Goal: Task Accomplishment & Management: Use online tool/utility

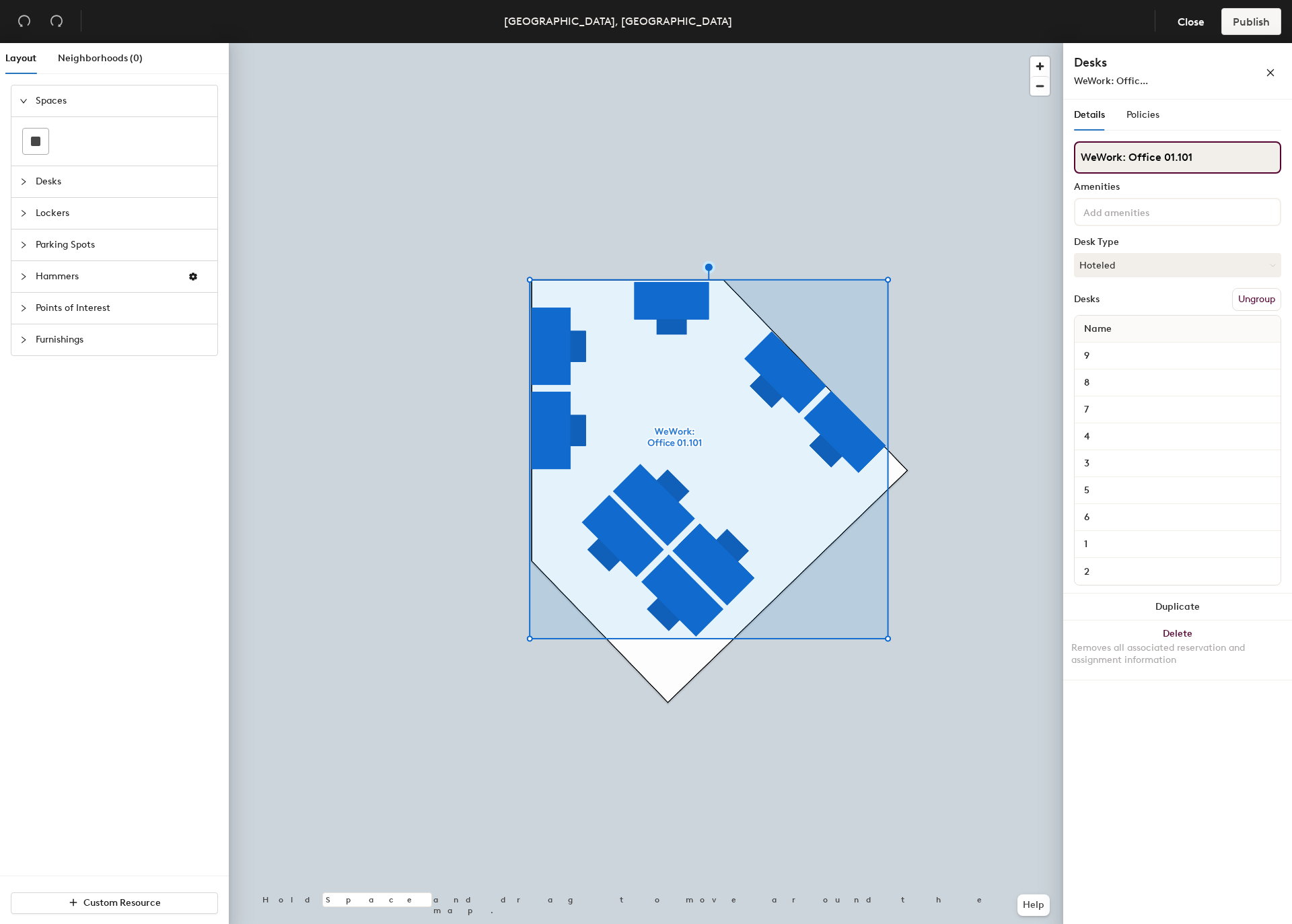
click at [1157, 161] on input "WeWork: Office 01.101" at bounding box center [1178, 157] width 207 height 32
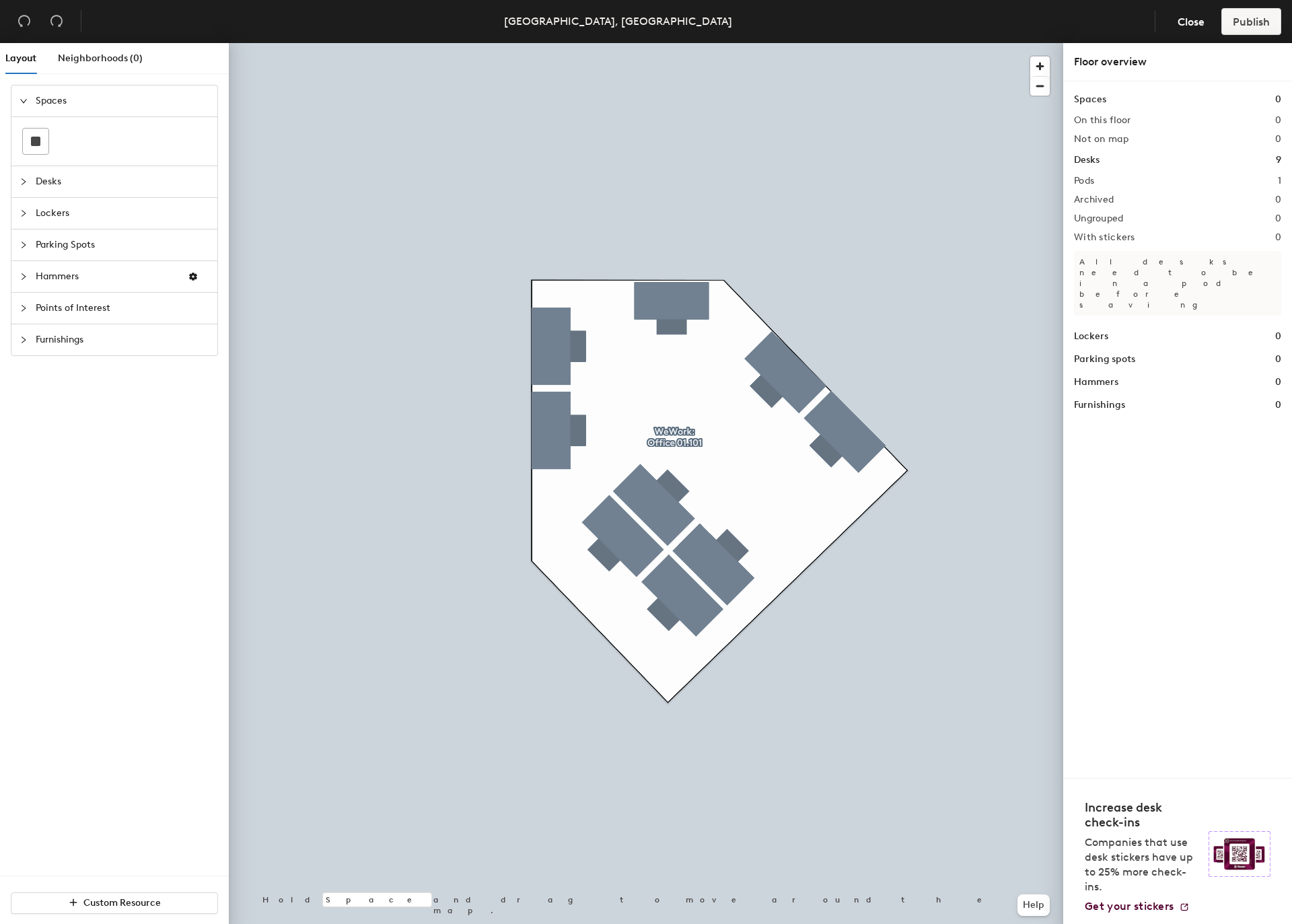
click at [123, 303] on span "Points of Interest" at bounding box center [123, 308] width 174 height 31
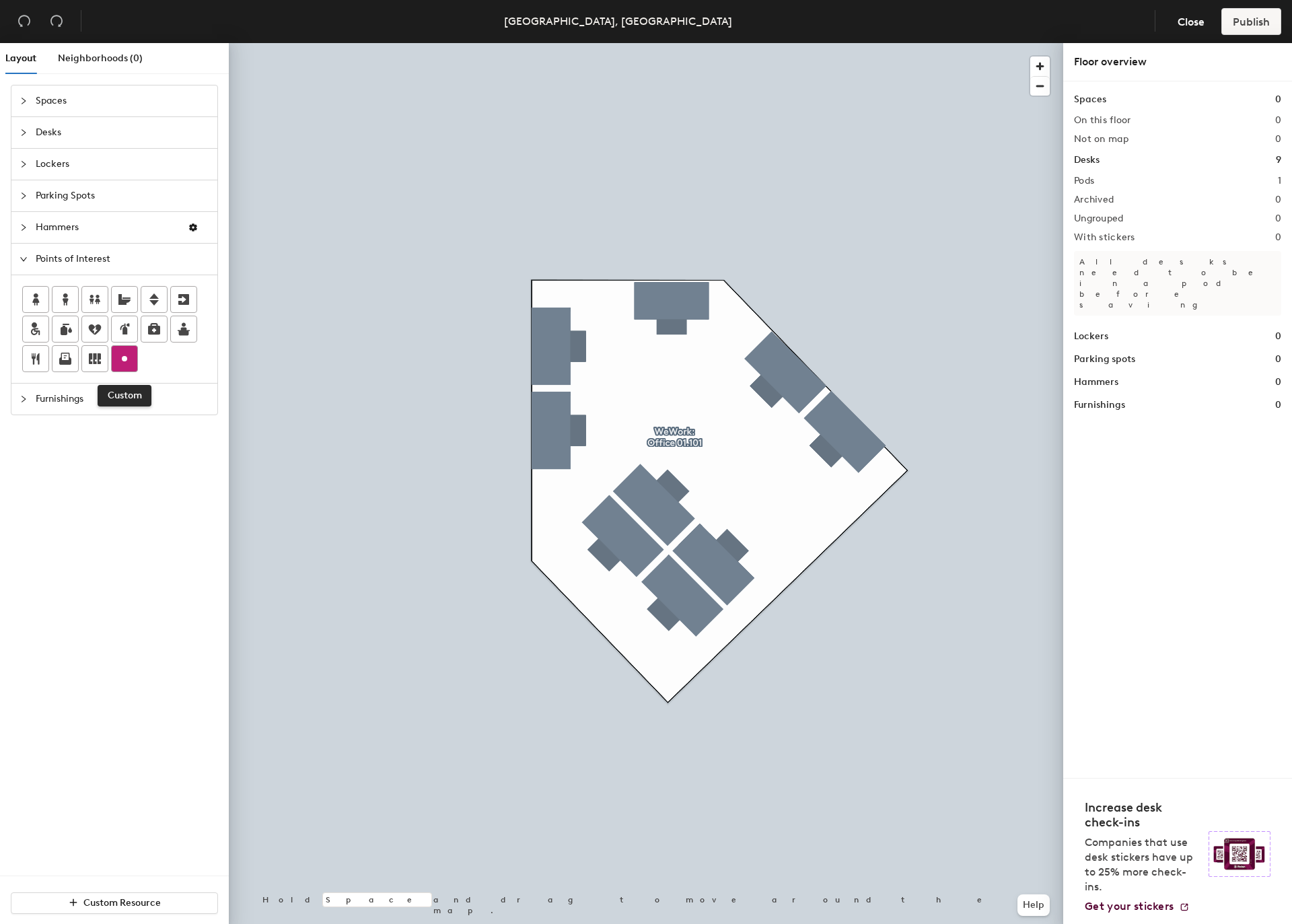
click at [125, 356] on circle at bounding box center [125, 359] width 5 height 5
type input "WeWork: Office 01.101"
click at [418, 431] on span "Done" at bounding box center [415, 428] width 39 height 23
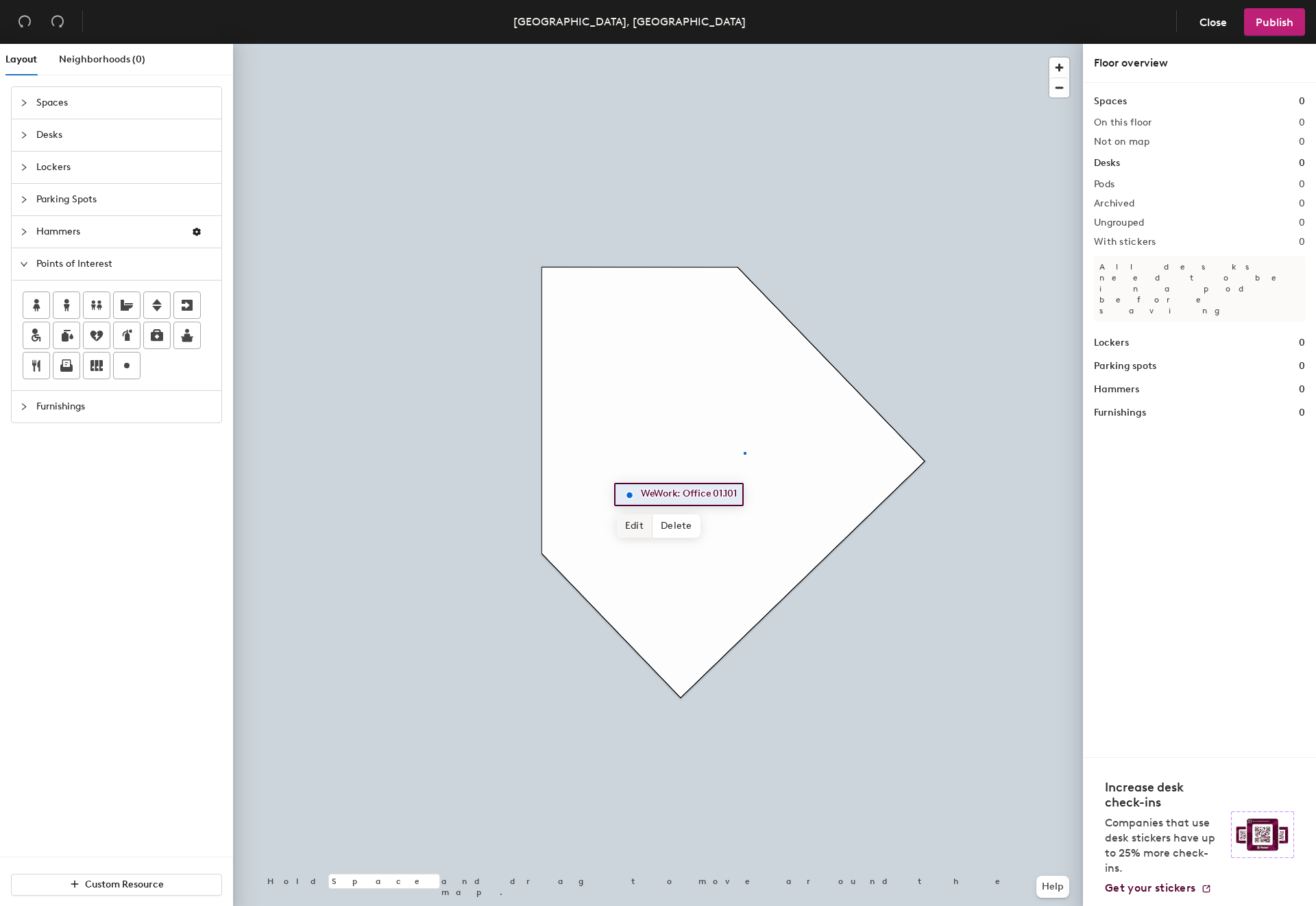
click at [744, 44] on div at bounding box center [658, 44] width 850 height 0
click at [572, 370] on div "Layout Neighborhoods (0) Spaces Desks Lockers Parking Spots Hammers Points of I…" at bounding box center [658, 477] width 1316 height 868
click at [131, 360] on icon at bounding box center [127, 365] width 16 height 16
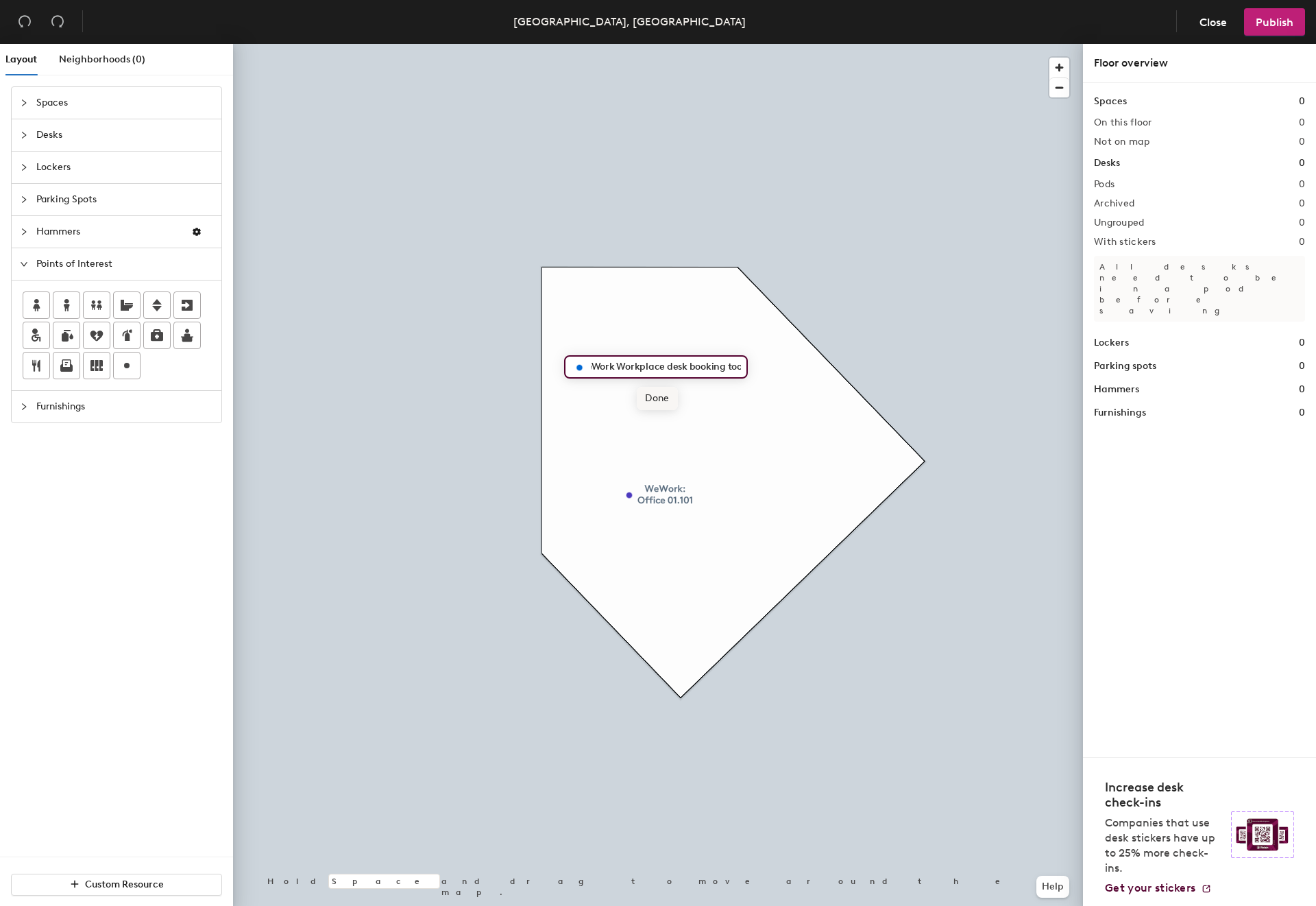
scroll to position [0, 81]
type input "Please refer to WeWork Workplace desk booking tool."
click at [589, 393] on span "Edit" at bounding box center [585, 398] width 36 height 23
click at [721, 370] on input "Please refer to WeWork Workplace desk booking tool." at bounding box center [665, 366] width 154 height 19
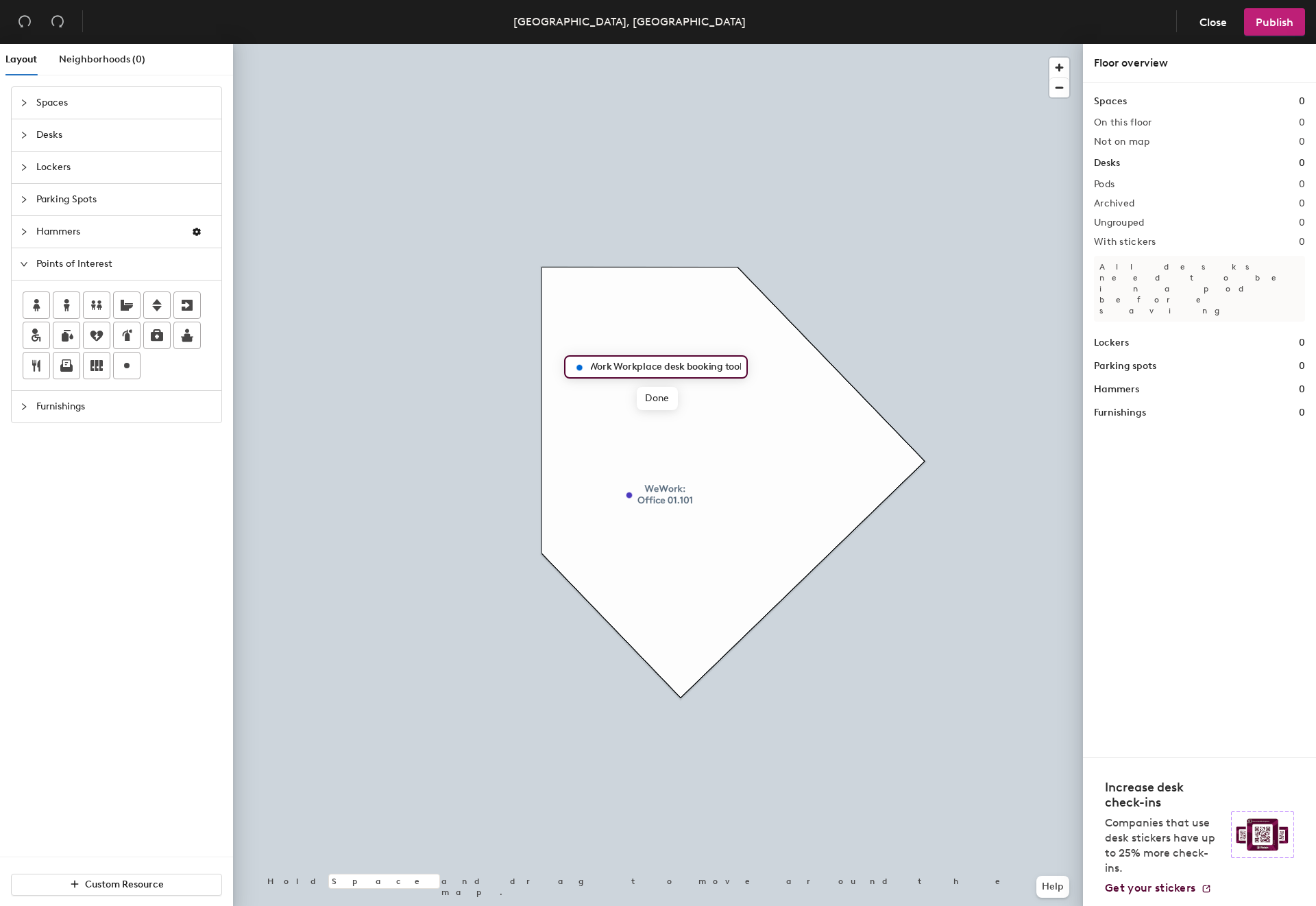
scroll to position [0, 84]
paste input "Dania Hernández"
type input "Please refer to WeWork Workplace desk booking tool. Contact: Dania Hernández"
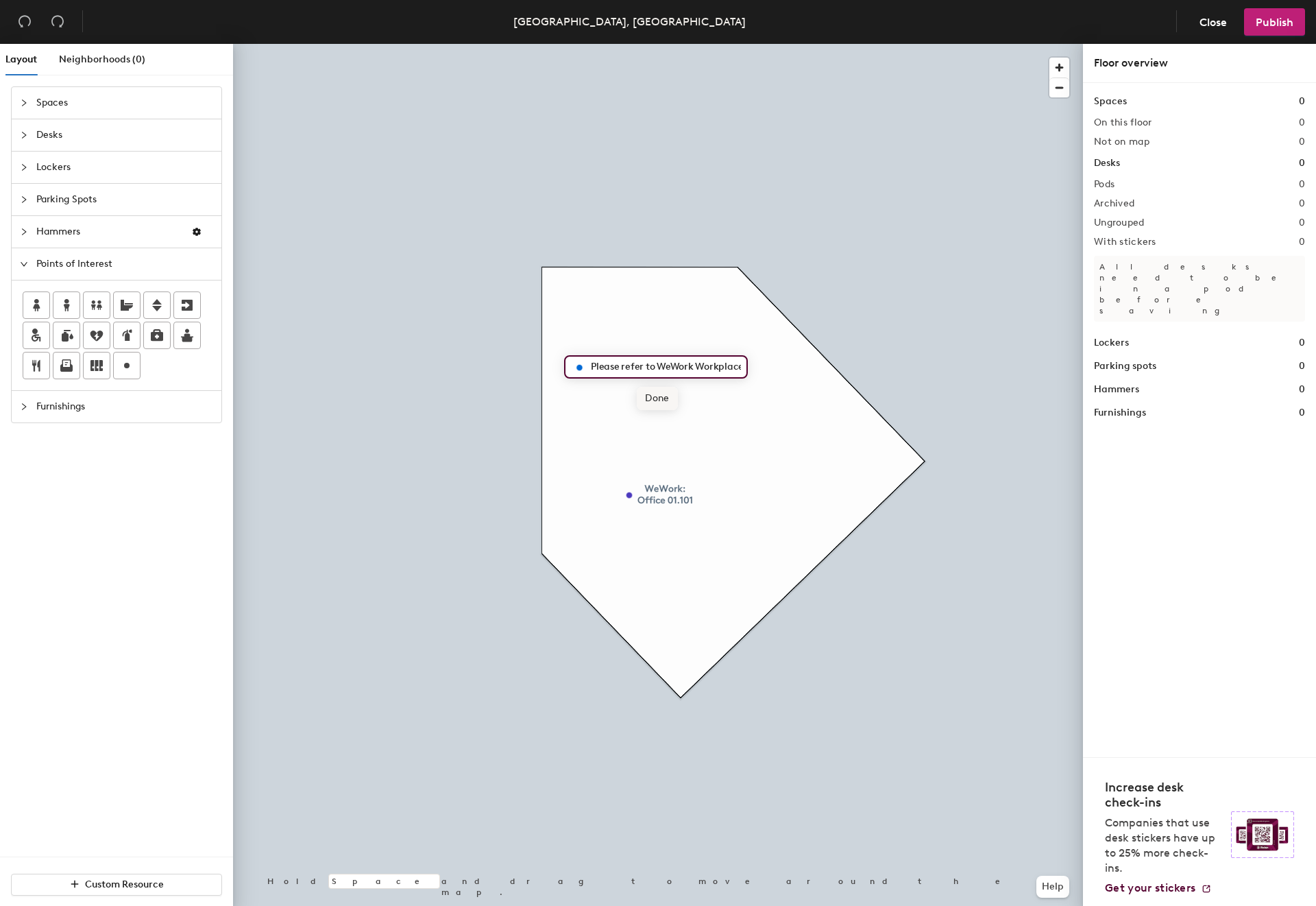
click at [661, 393] on span "Done" at bounding box center [657, 398] width 40 height 23
click at [637, 399] on span "Edit" at bounding box center [633, 405] width 36 height 23
click at [749, 375] on input "Please refer to WeWork Workplace desk booking tool. Contact: Dania Hernández" at bounding box center [713, 373] width 154 height 19
click at [710, 371] on input "Please refer to WeWork Workplace desk booking tool. Contact: Dania Hernández" at bounding box center [713, 373] width 154 height 19
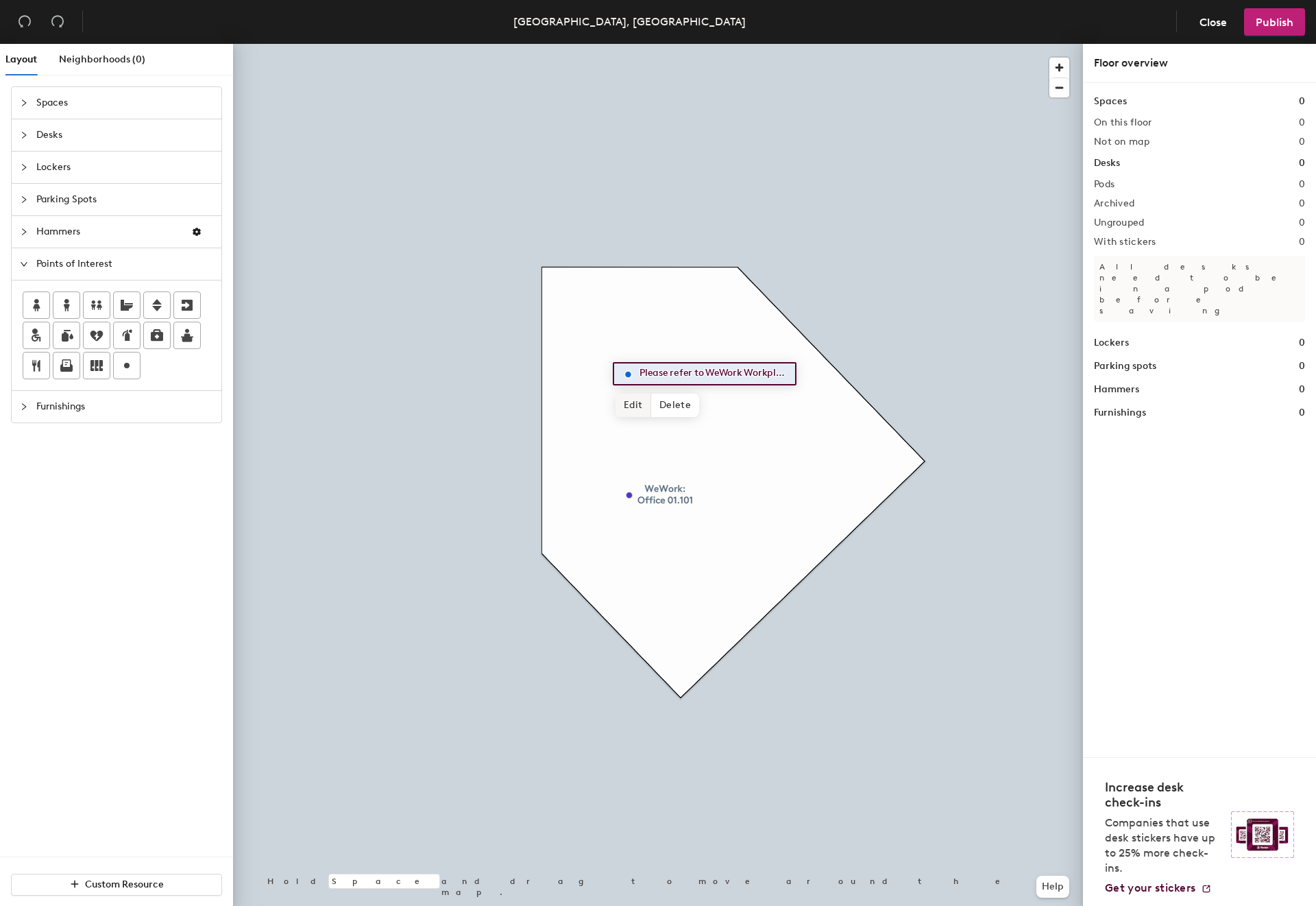
click at [628, 402] on span "Edit" at bounding box center [633, 405] width 36 height 23
click at [704, 373] on input "Please refer to WeWork Workplace desk booking tool. Contact: Dania Hernández" at bounding box center [713, 373] width 154 height 19
click at [674, 373] on input "Please refer to WeWork Workplace desk booking tool. Contact: Dania Hernández" at bounding box center [713, 373] width 154 height 19
click at [638, 398] on span "Edit" at bounding box center [633, 405] width 36 height 23
click at [730, 371] on input "Please refer to WeWork Workplace desk booking tool. Contact: Dania Hernández" at bounding box center [713, 373] width 154 height 19
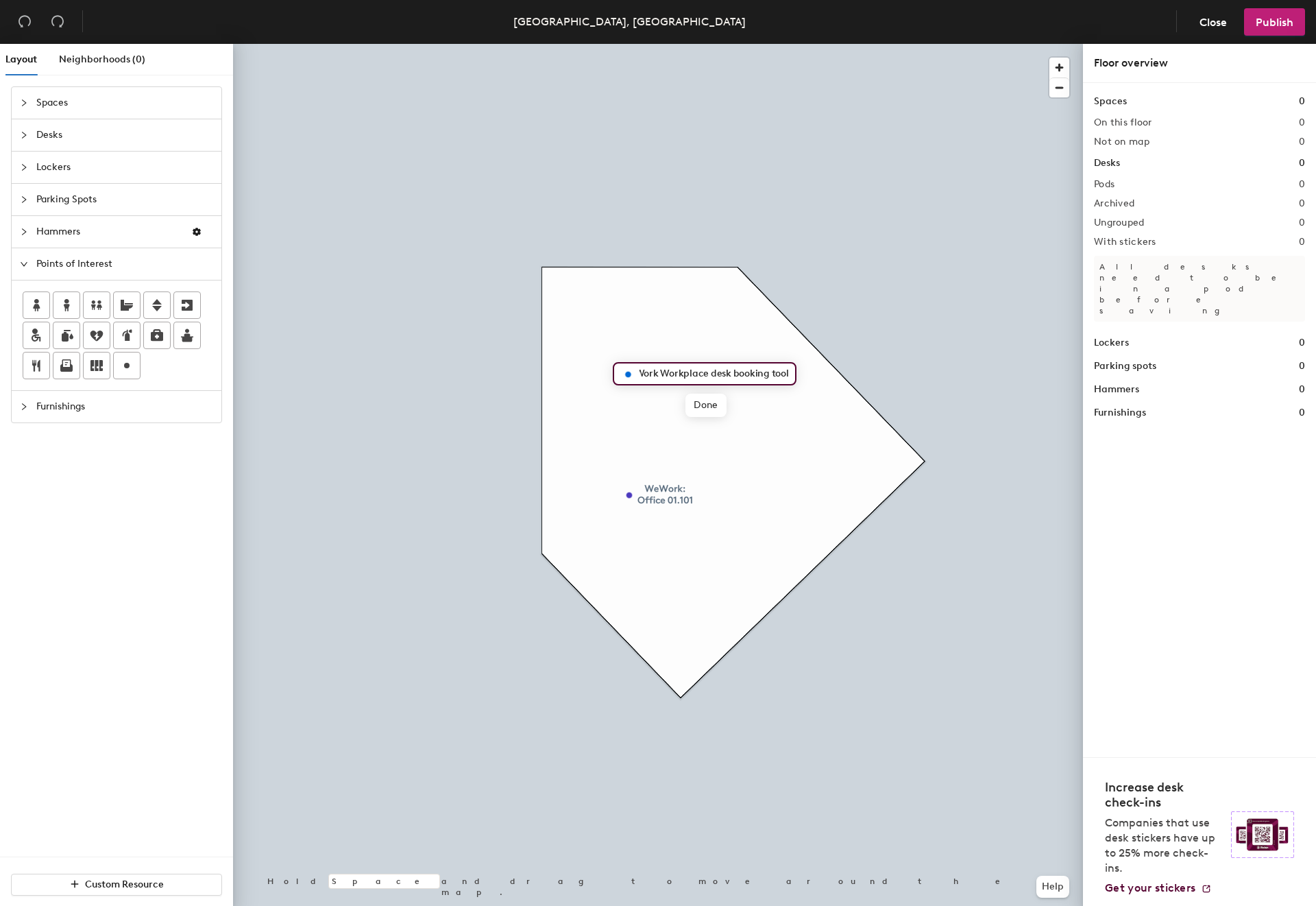
click at [800, 372] on div "Please refer to WeWork Workplace desk booking tool. Done Hold Space and drag to…" at bounding box center [658, 477] width 850 height 868
type input "Please refer to WeWork Workplace desk booking tool."
click at [623, 434] on div "Layout Neighborhoods (0) Spaces Desks Lockers Parking Spots Hammers Points of I…" at bounding box center [658, 477] width 1316 height 868
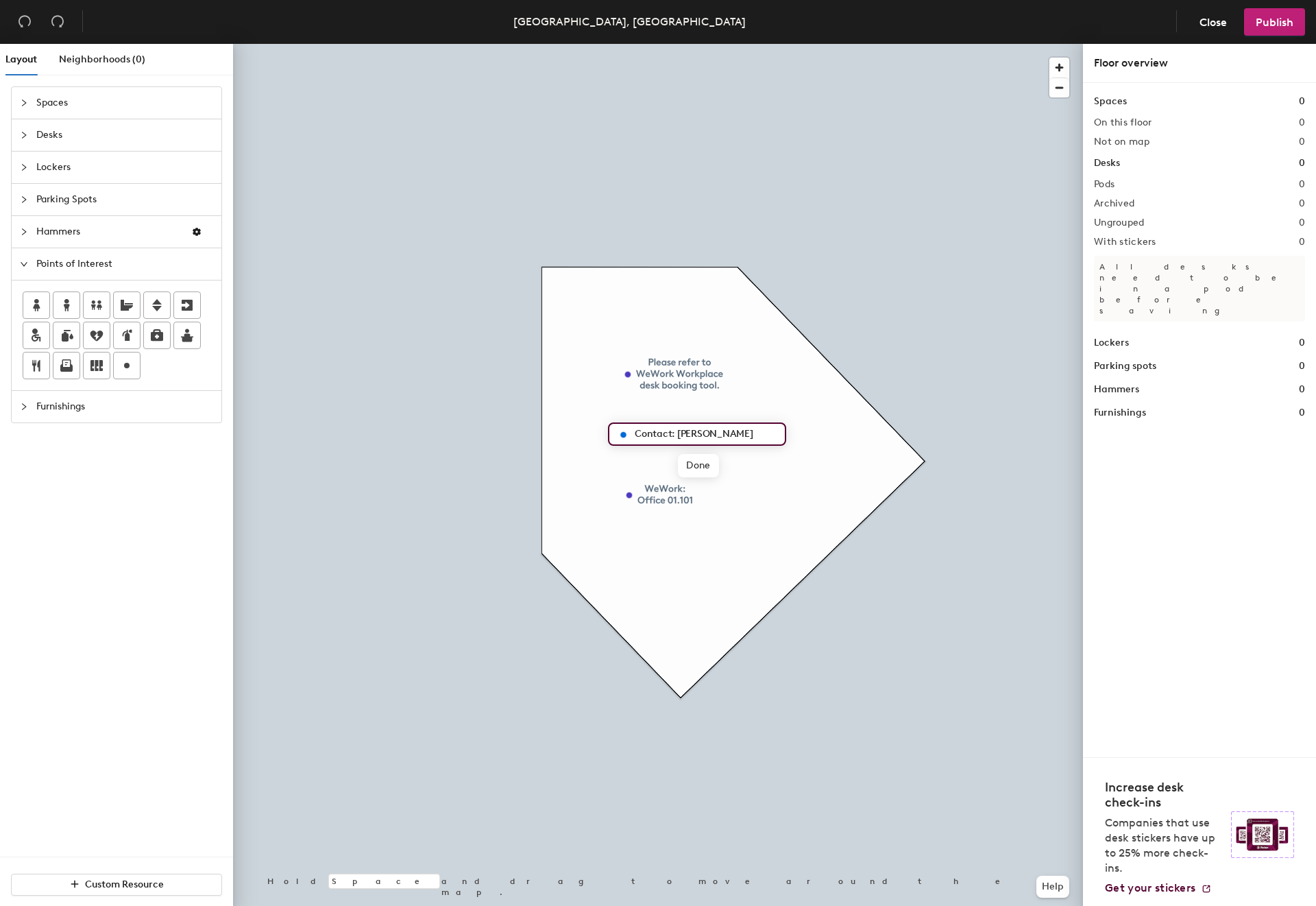
type input "Contact: Dania Hernández"
click at [1261, 22] on span "Publish" at bounding box center [1275, 22] width 38 height 13
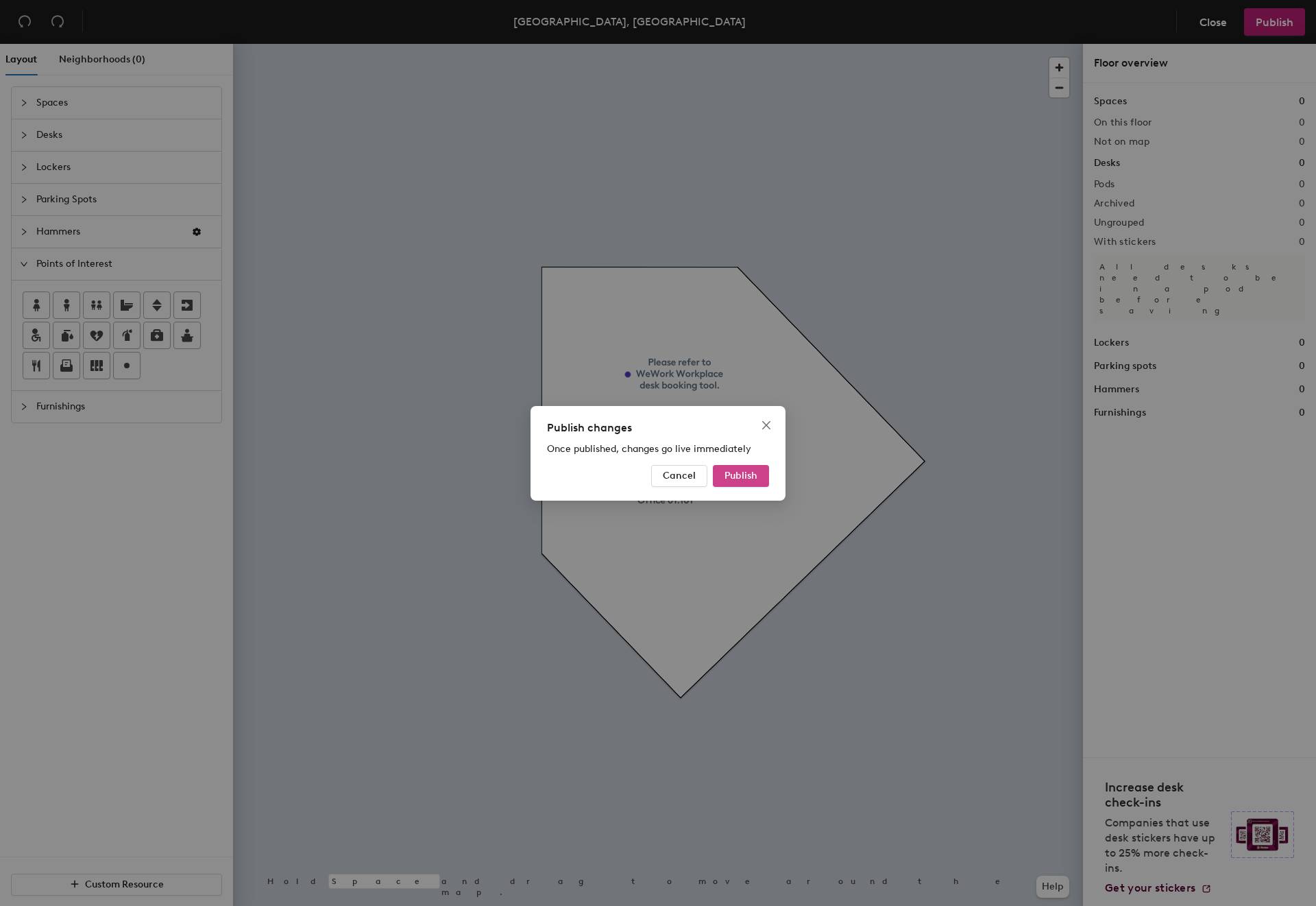
click at [745, 476] on span "Publish" at bounding box center [741, 475] width 33 height 12
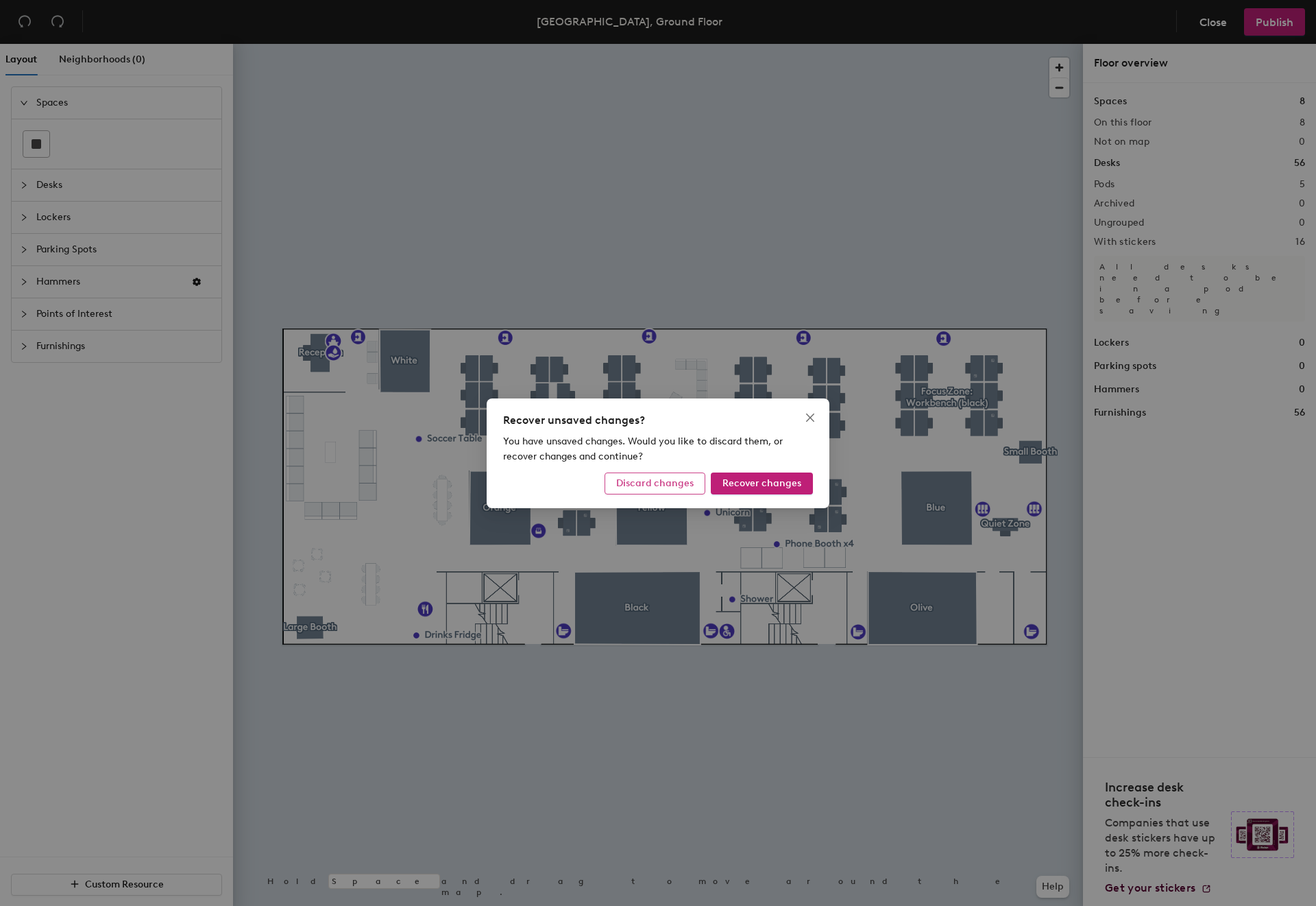
click at [678, 484] on span "Discard changes" at bounding box center [655, 482] width 78 height 12
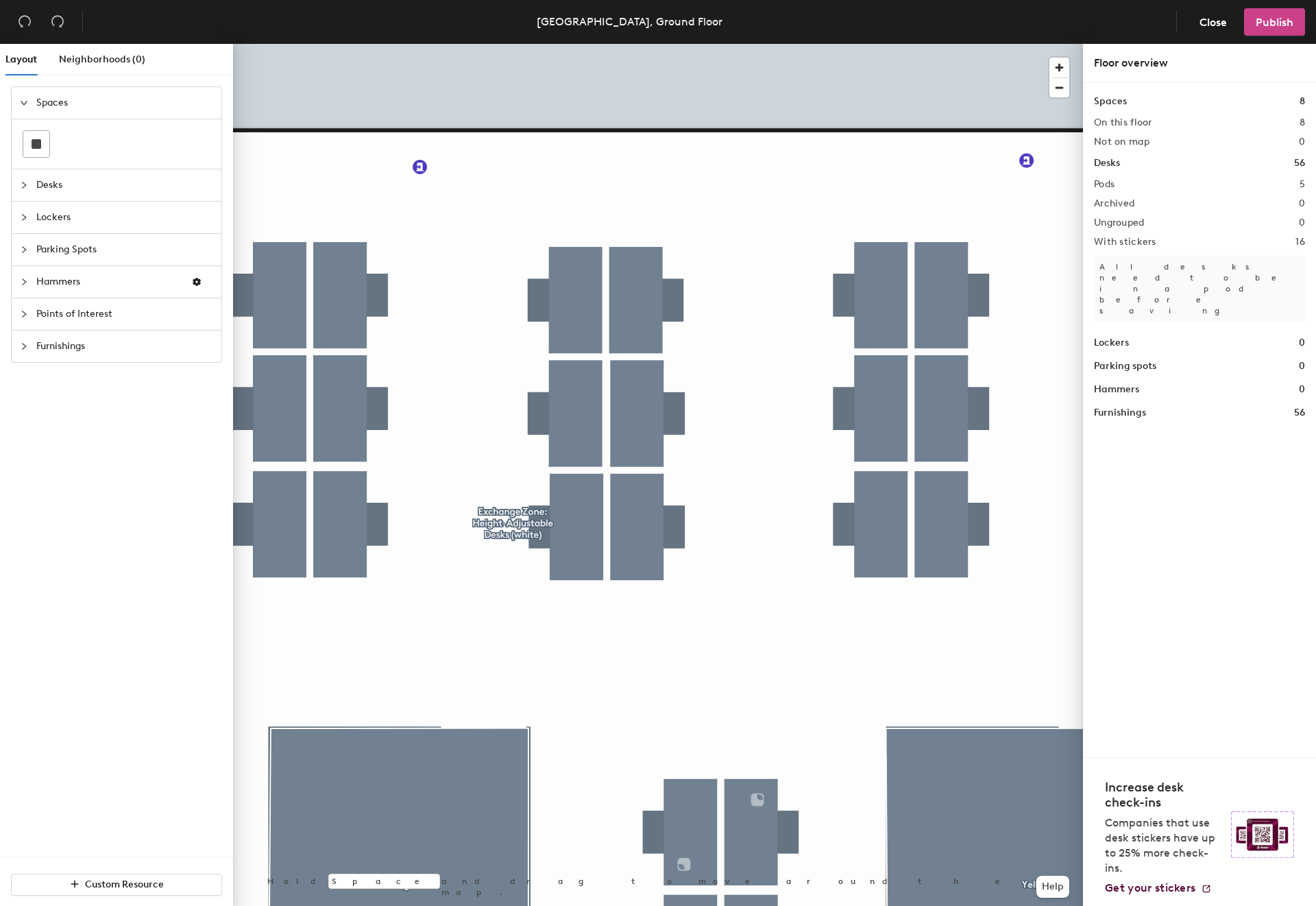
click at [1284, 13] on button "Publish" at bounding box center [1275, 21] width 61 height 28
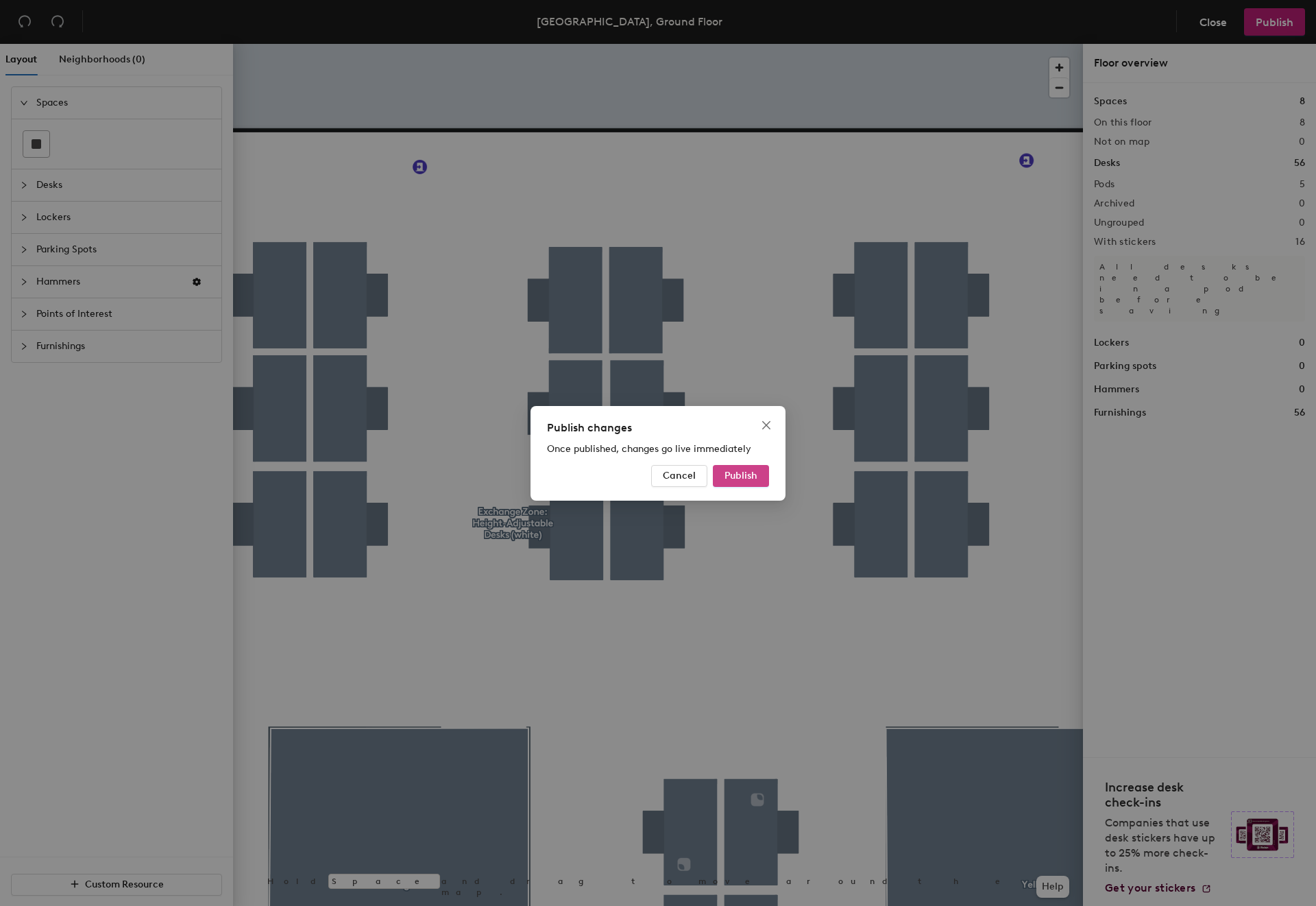
click at [732, 476] on span "Publish" at bounding box center [741, 475] width 33 height 12
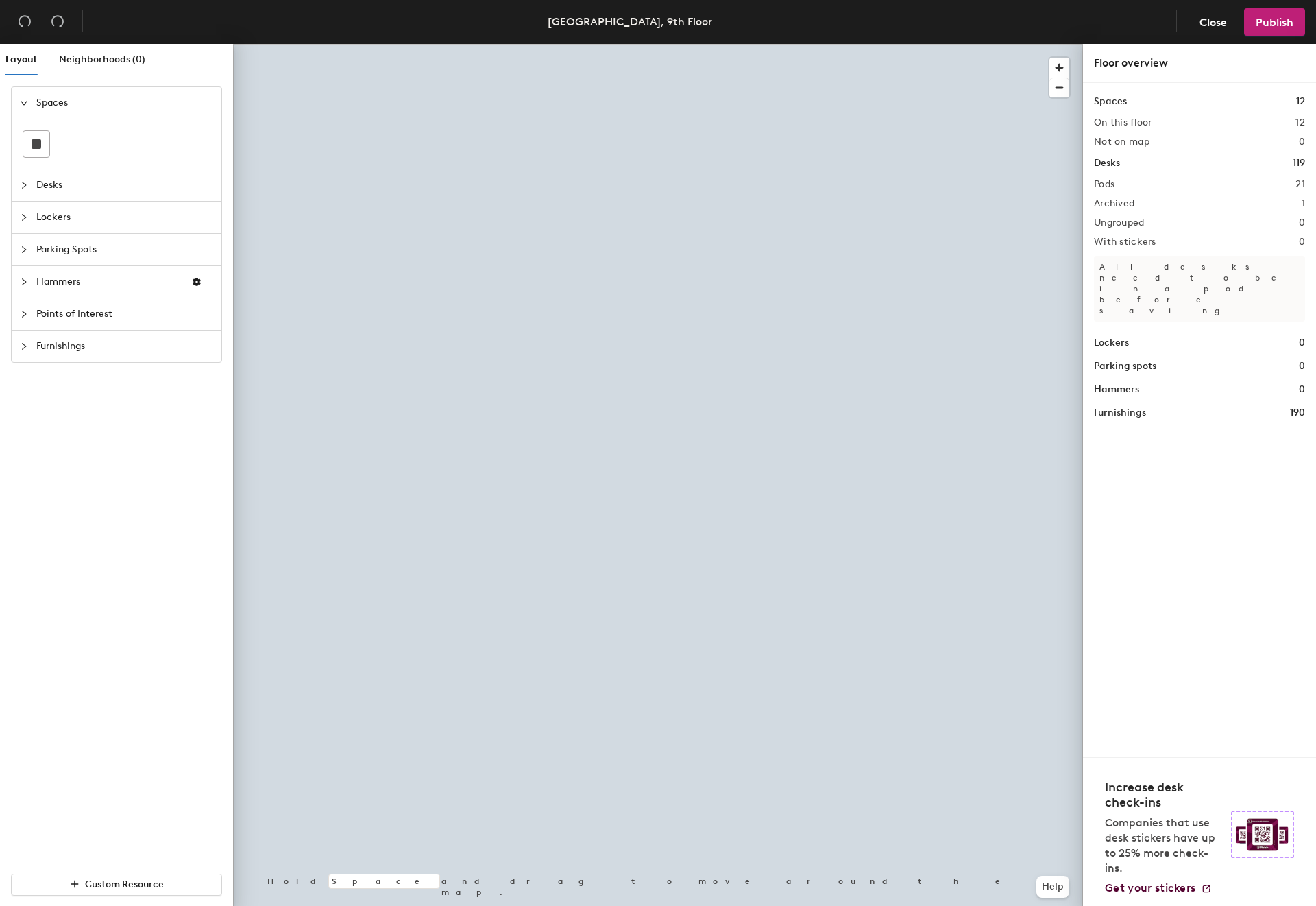
click at [88, 318] on span "Points of Interest" at bounding box center [125, 314] width 177 height 31
